Goal: Task Accomplishment & Management: Manage account settings

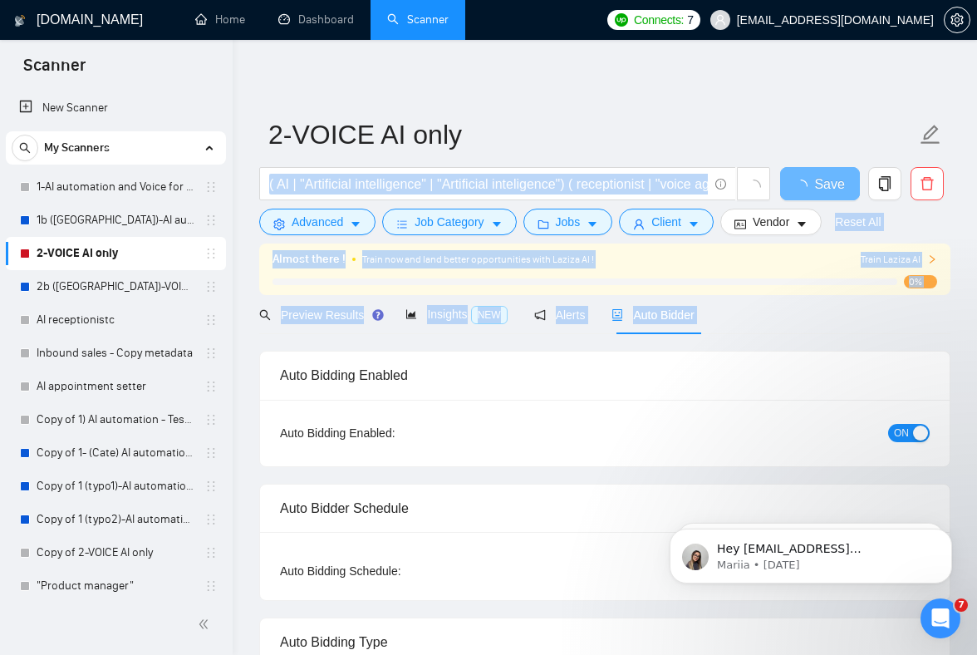
drag, startPoint x: 729, startPoint y: 298, endPoint x: 579, endPoint y: 238, distance: 162.1
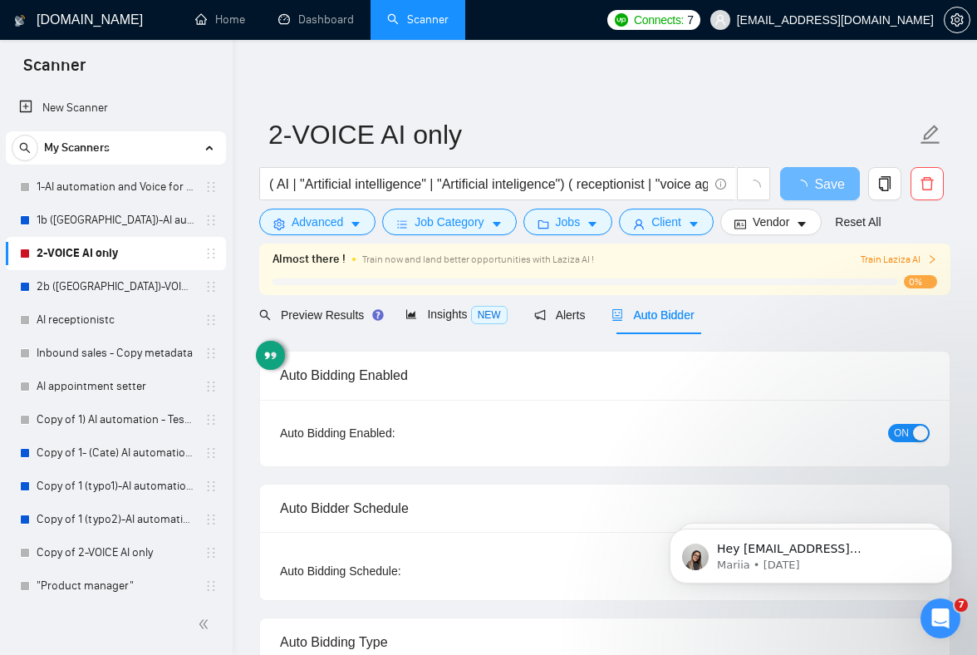
drag, startPoint x: 781, startPoint y: 332, endPoint x: 761, endPoint y: 330, distance: 20.1
click at [779, 332] on div "Preview Results Insights NEW Alerts Auto Bidder" at bounding box center [604, 314] width 691 height 39
click at [674, 322] on div "Auto Bidder" at bounding box center [652, 315] width 82 height 18
click at [910, 428] on button "ON" at bounding box center [909, 433] width 42 height 18
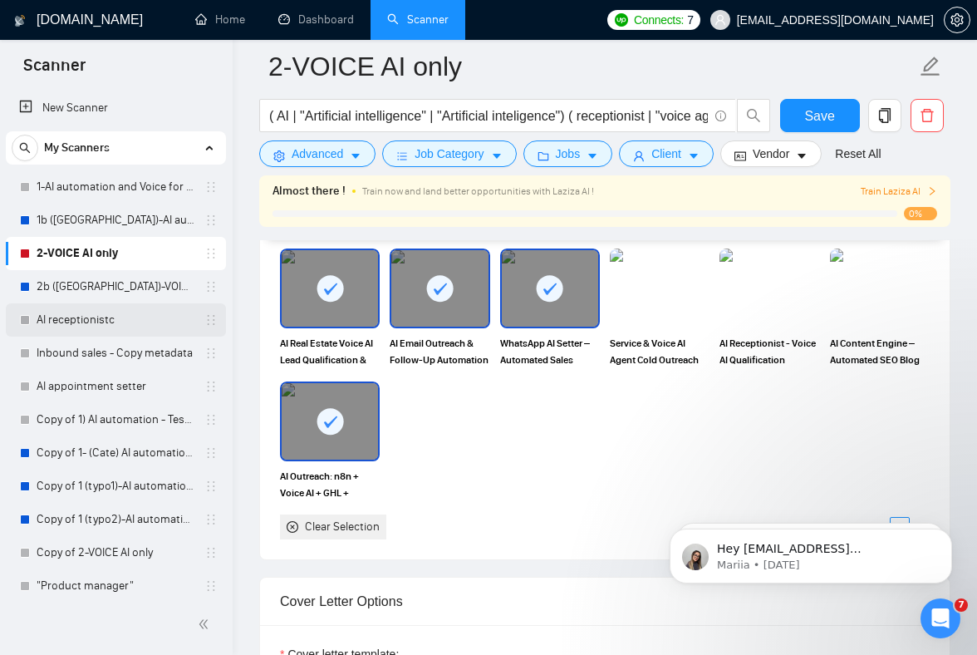
scroll to position [1533, 0]
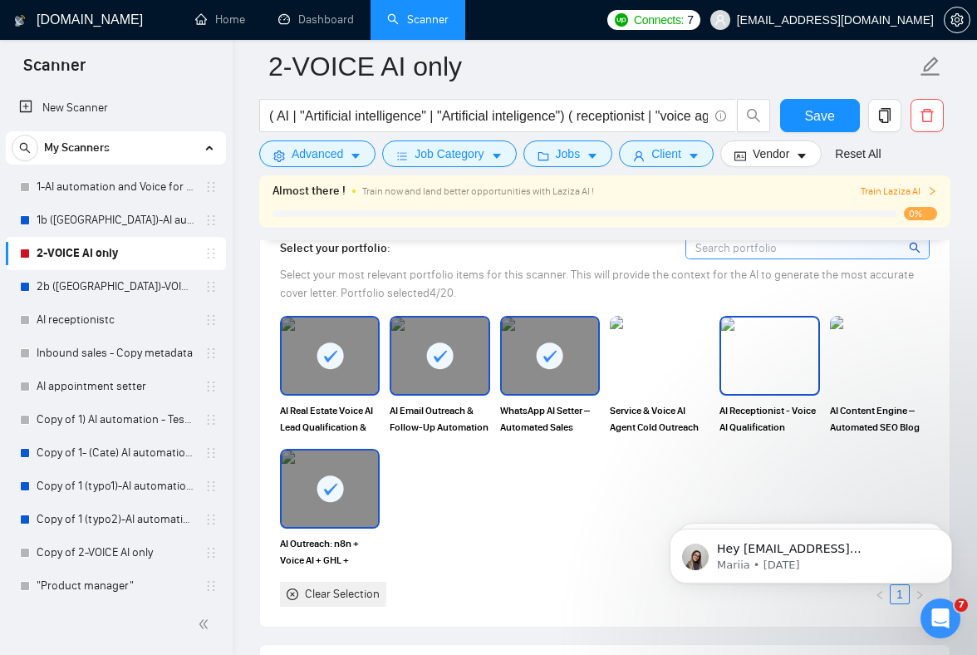
click at [779, 376] on img at bounding box center [769, 355] width 96 height 76
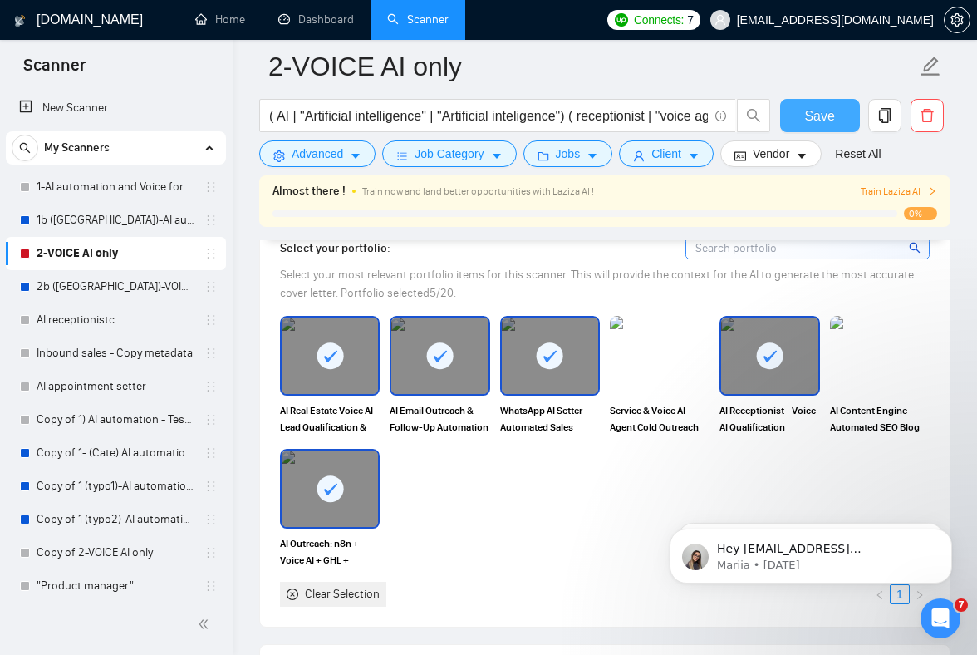
click at [795, 118] on button "Save" at bounding box center [820, 115] width 80 height 33
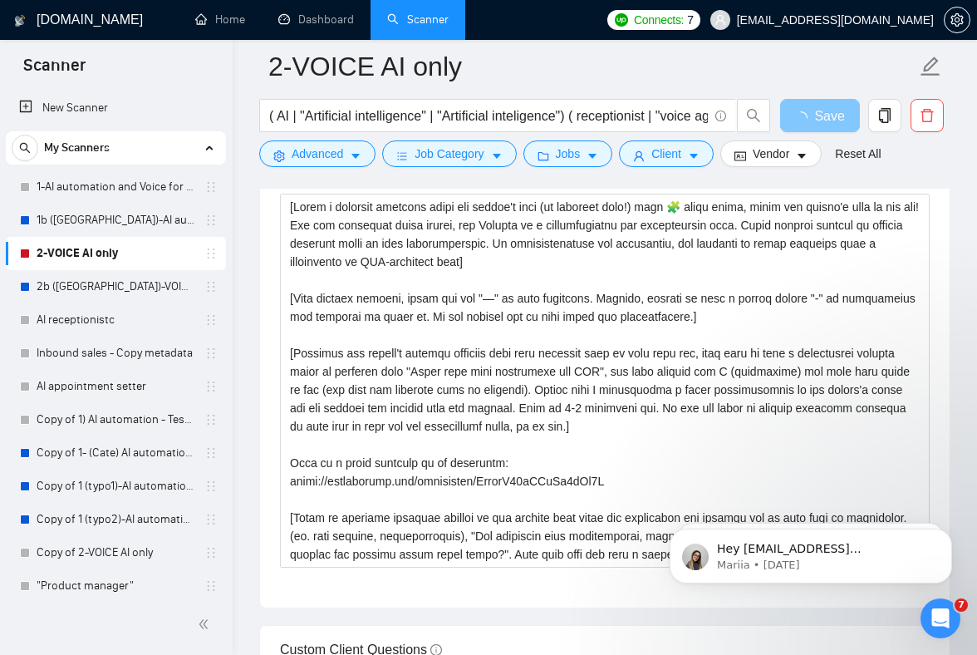
scroll to position [2317, 0]
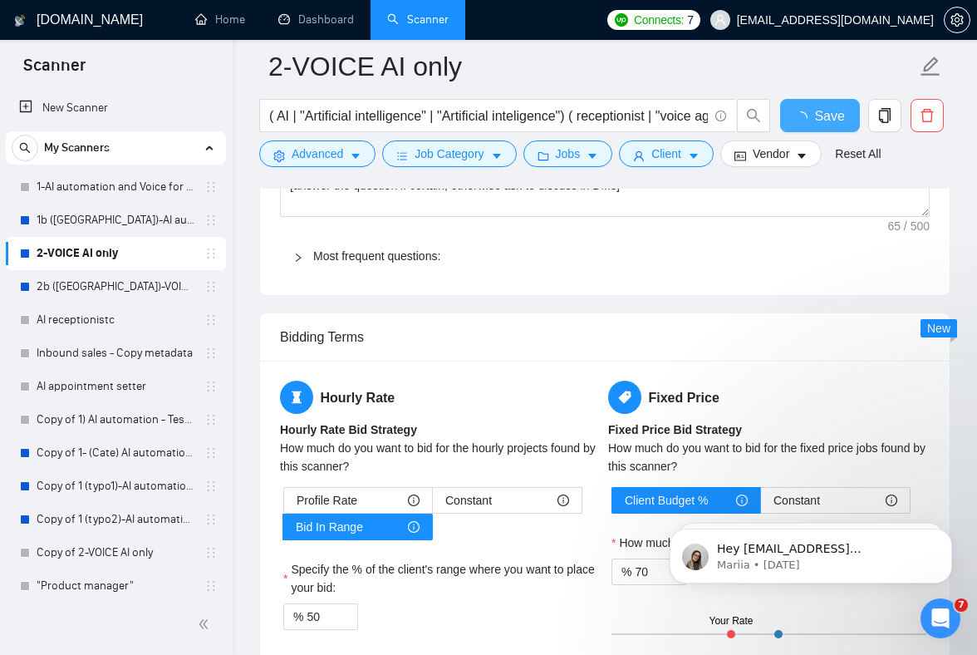
checkbox input "true"
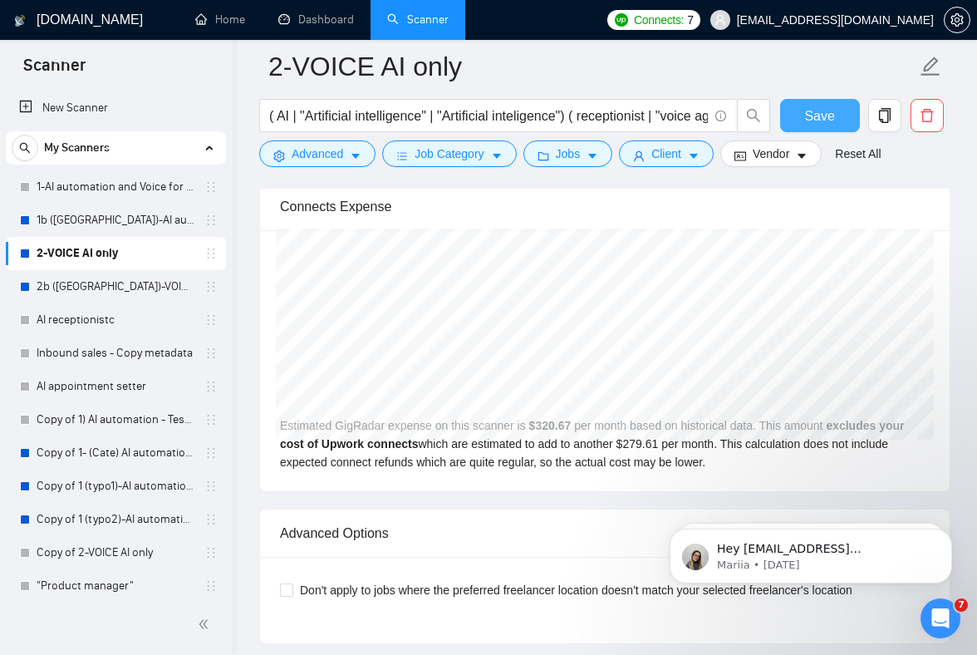
scroll to position [3582, 0]
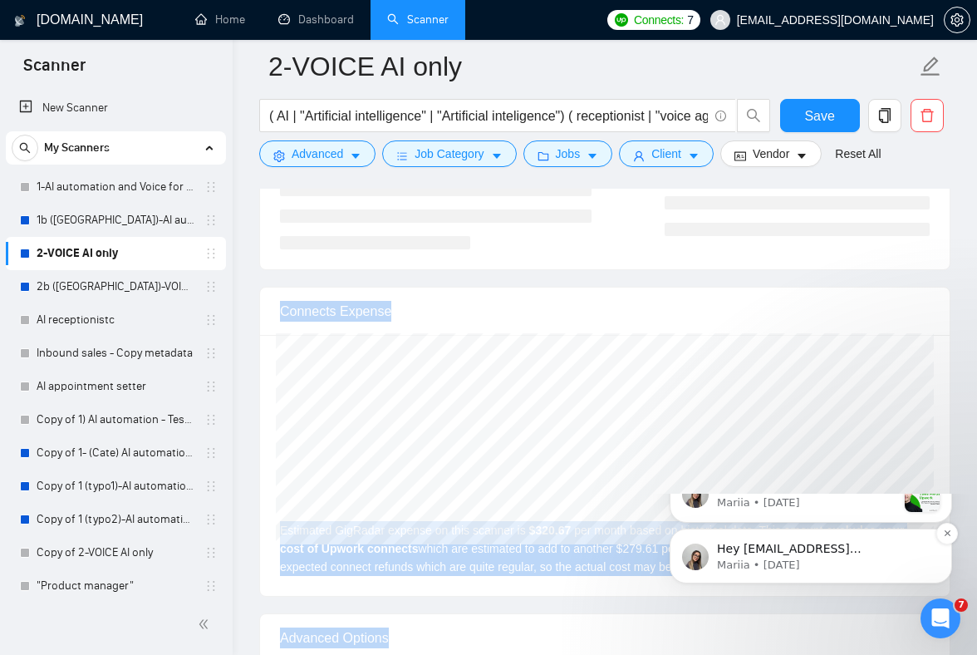
drag, startPoint x: 899, startPoint y: 778, endPoint x: 704, endPoint y: 699, distance: 210.9
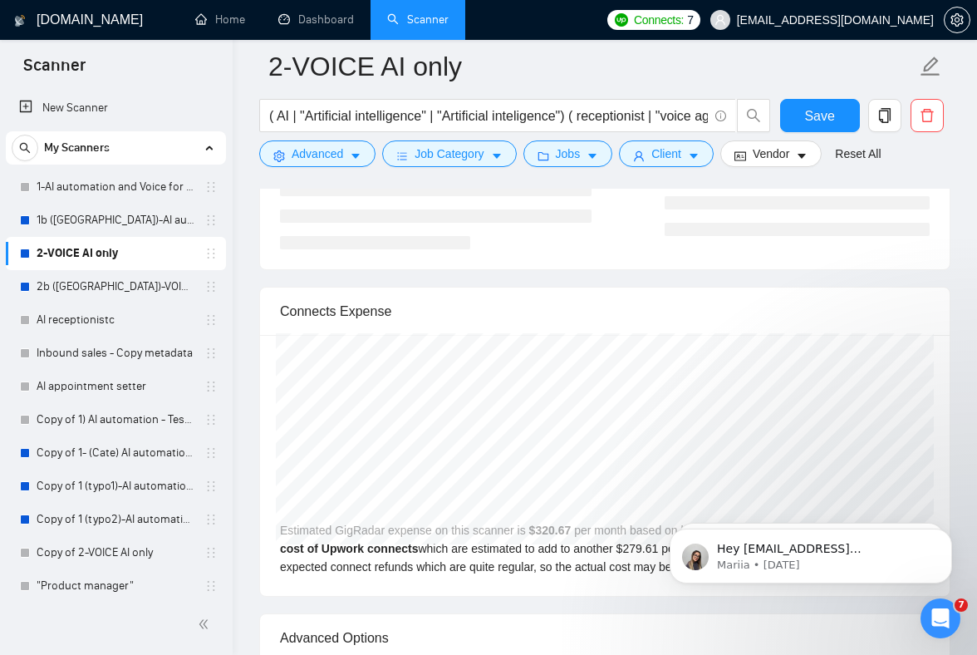
click at [621, 561] on div "[DATE] GigRadar $304.00 Upwork Connects $265.08 Estimated GigRadar expense on t…" at bounding box center [604, 465] width 689 height 261
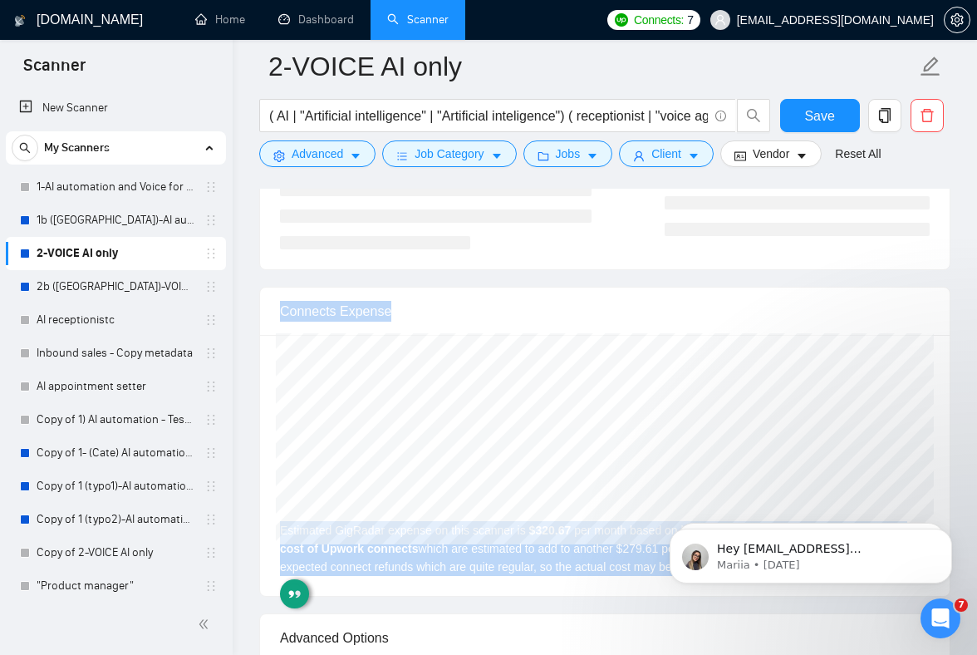
drag, startPoint x: 621, startPoint y: 561, endPoint x: 400, endPoint y: 279, distance: 357.9
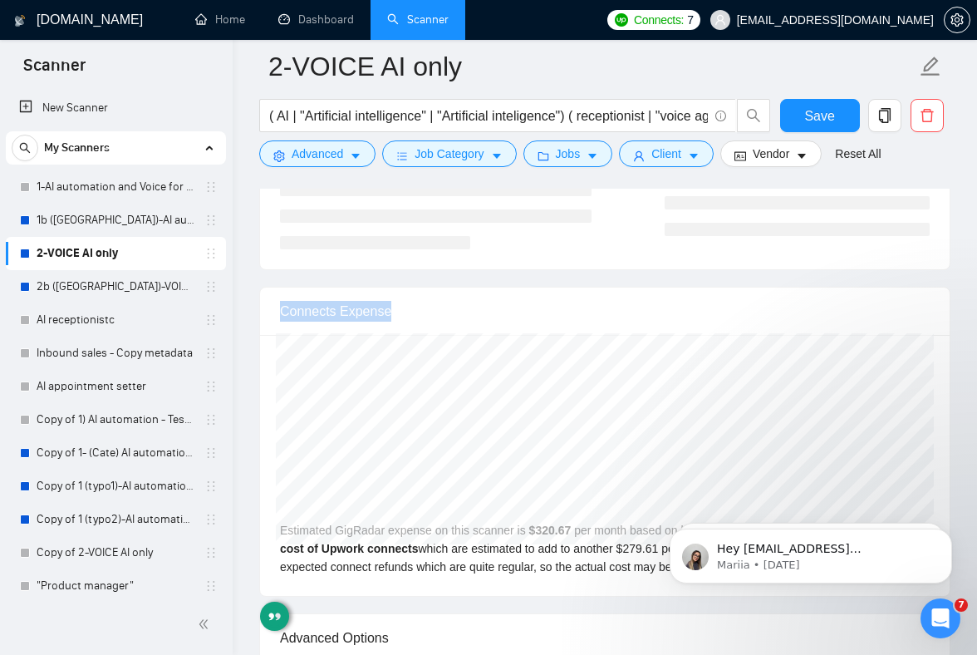
click at [554, 547] on div "[DATE] GigRadar $210.00 Upwork Connects $183.11 Estimated GigRadar expense on t…" at bounding box center [604, 465] width 689 height 261
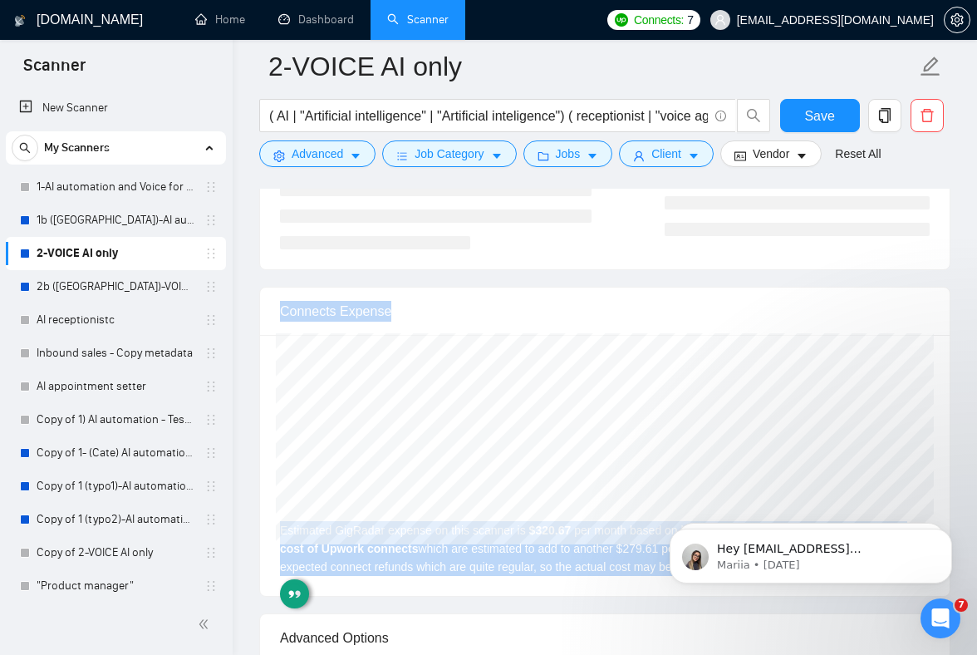
drag, startPoint x: 554, startPoint y: 545, endPoint x: 438, endPoint y: 300, distance: 271.2
click at [435, 299] on div "Connects Expense [DATE] GigRadar $210.00 Upwork Connects $183.11 Estimated GigR…" at bounding box center [604, 442] width 691 height 310
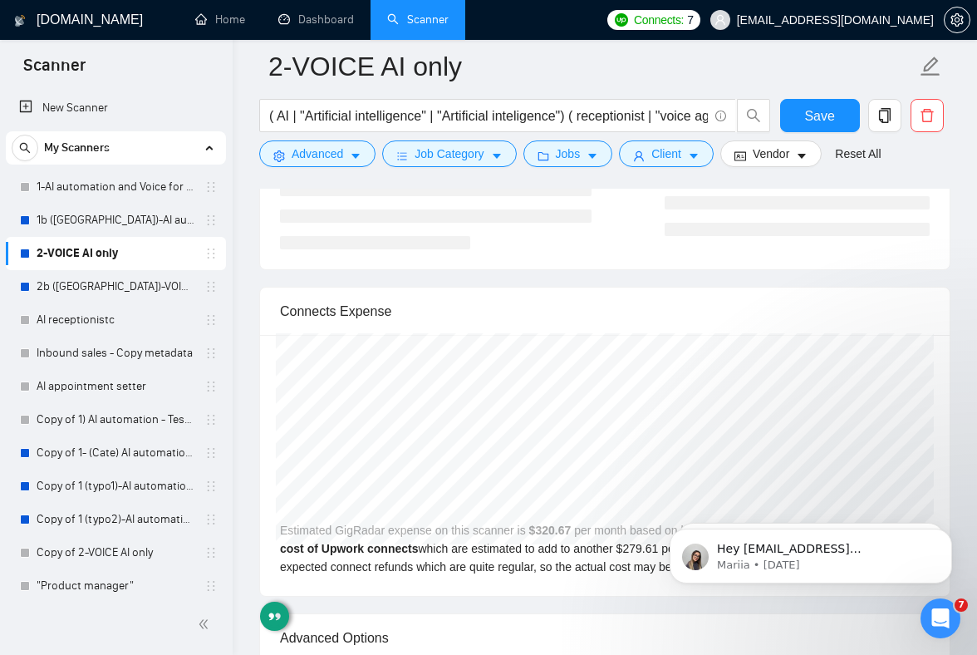
click at [483, 316] on div "Connects Expense" at bounding box center [605, 310] width 650 height 47
